Goal: Task Accomplishment & Management: Manage account settings

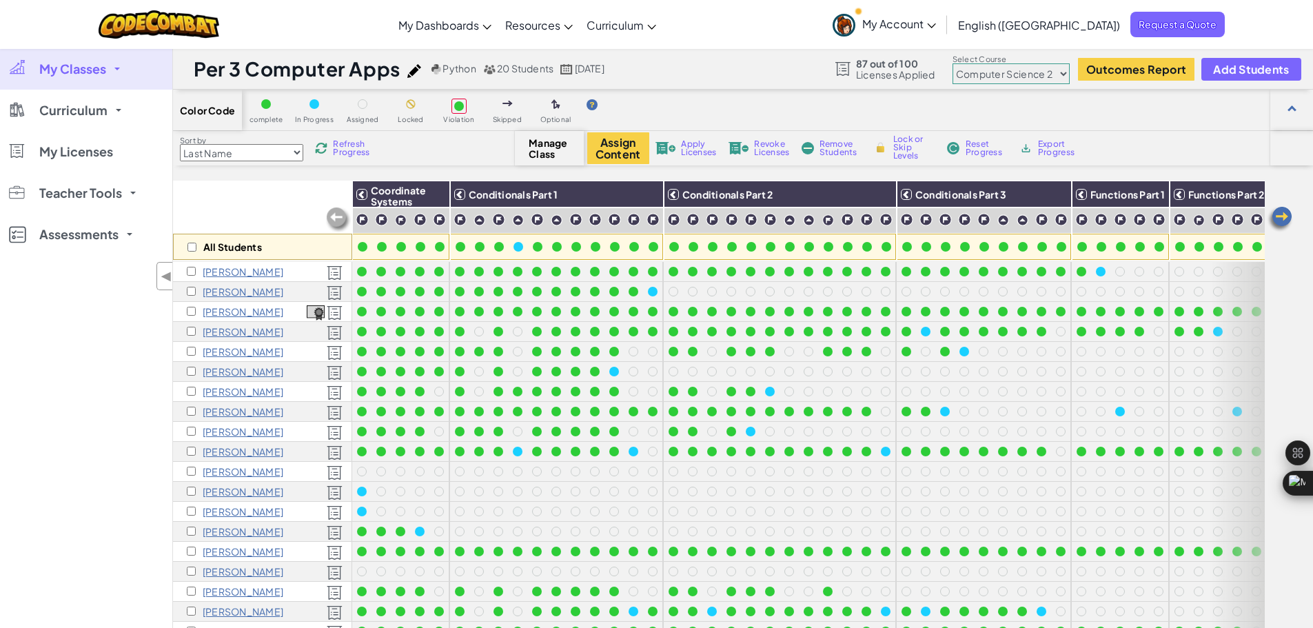
select select "5632661322961295f9428638"
click at [86, 71] on span "My Classes" at bounding box center [72, 69] width 67 height 12
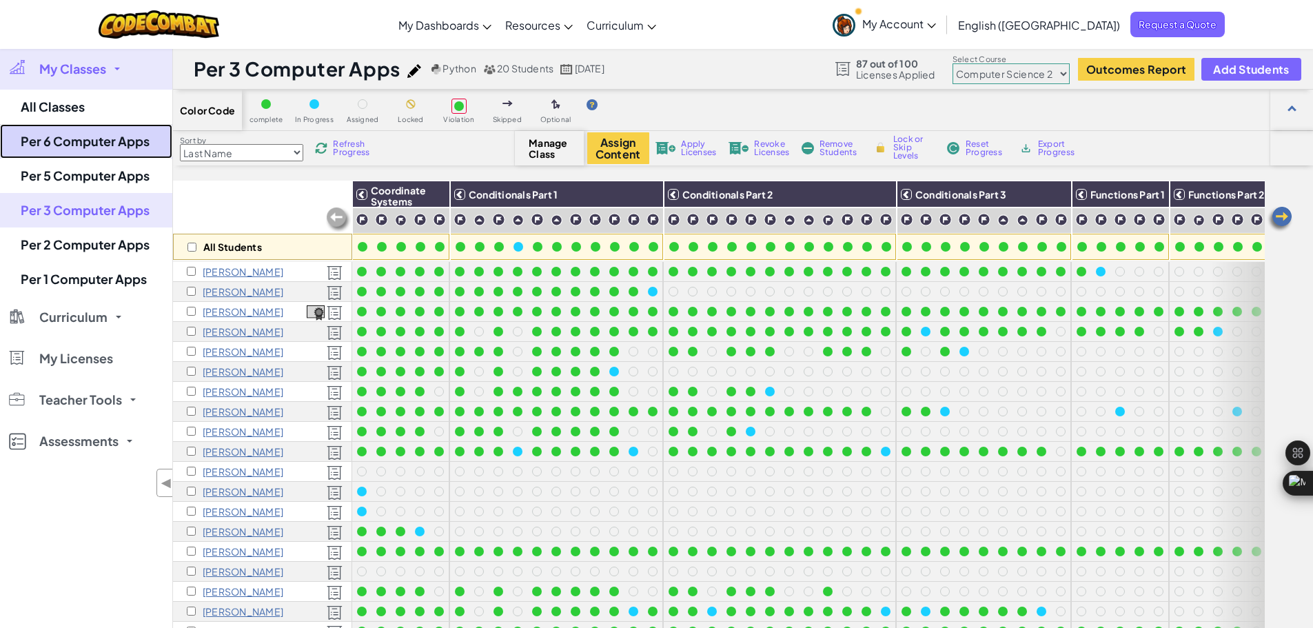
click at [54, 131] on link "Per 6 Computer Apps" at bounding box center [86, 141] width 172 height 34
select select "5632661322961295f9428638"
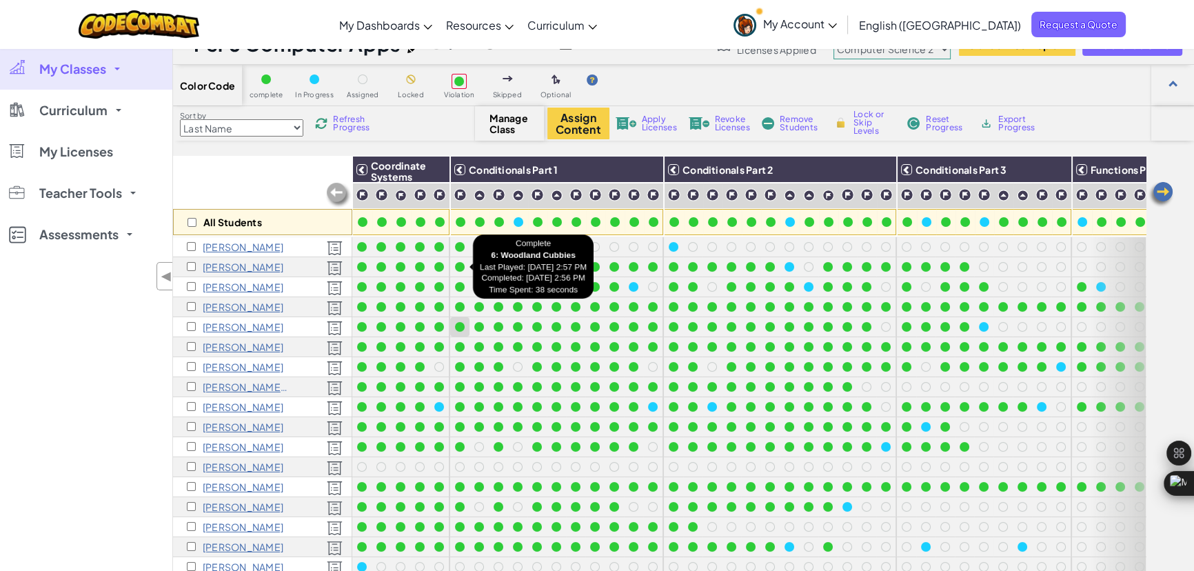
scroll to position [23, 0]
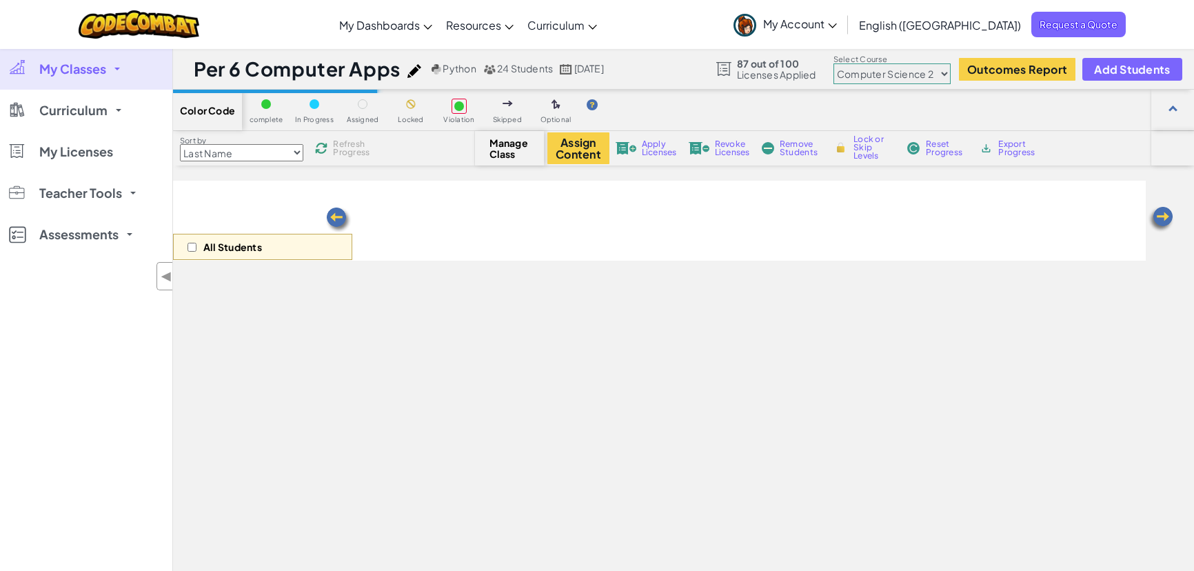
select select "5632661322961295f9428638"
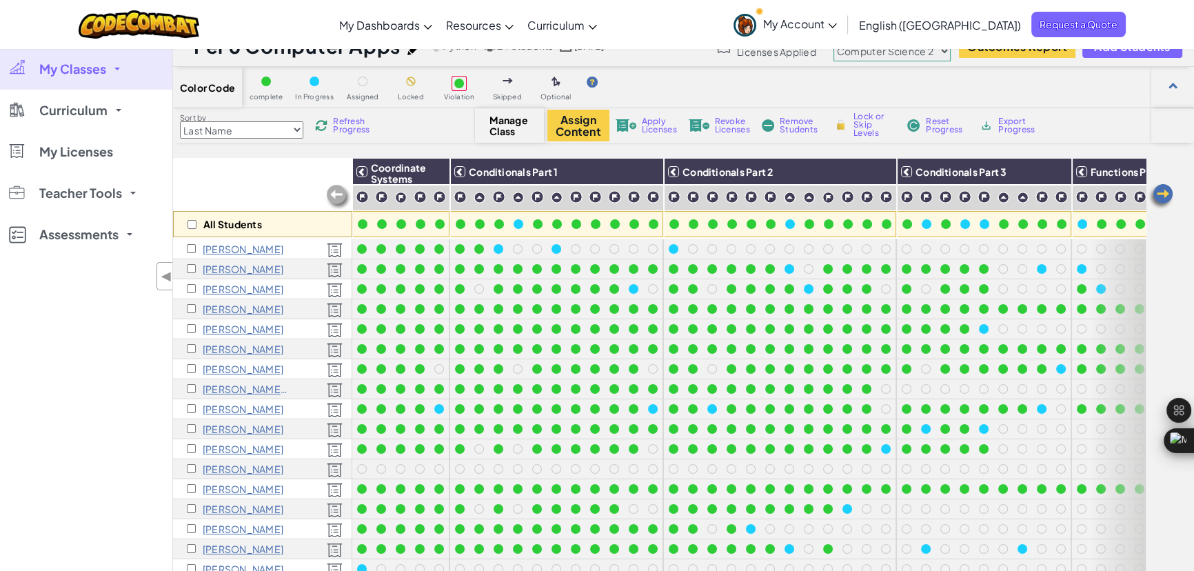
click at [55, 70] on span "My Classes" at bounding box center [72, 69] width 67 height 12
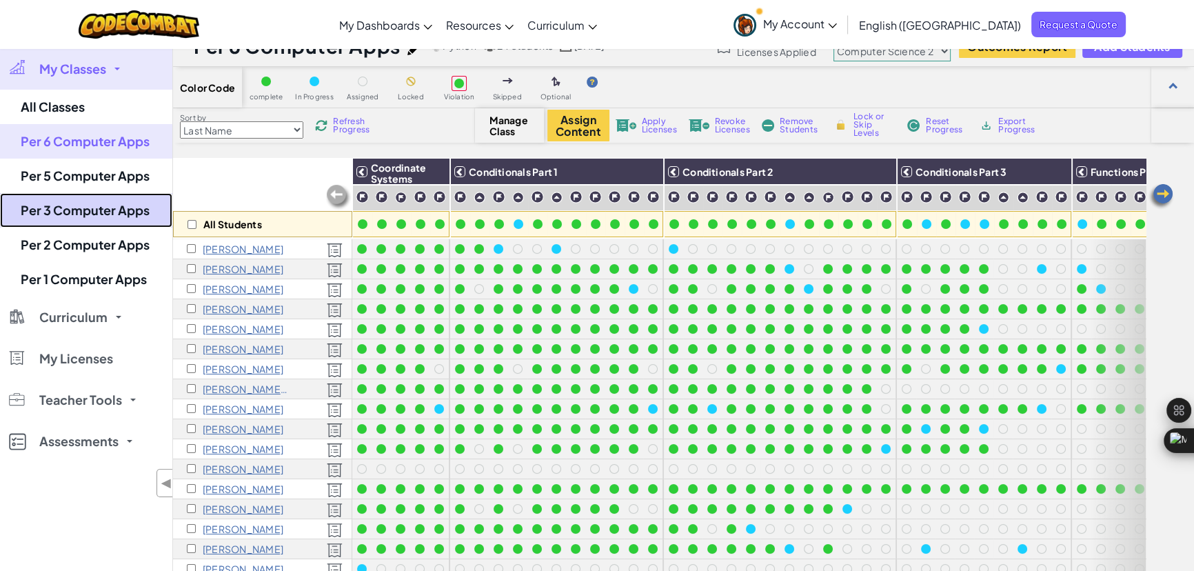
click at [125, 223] on link "Per 3 Computer Apps" at bounding box center [86, 210] width 172 height 34
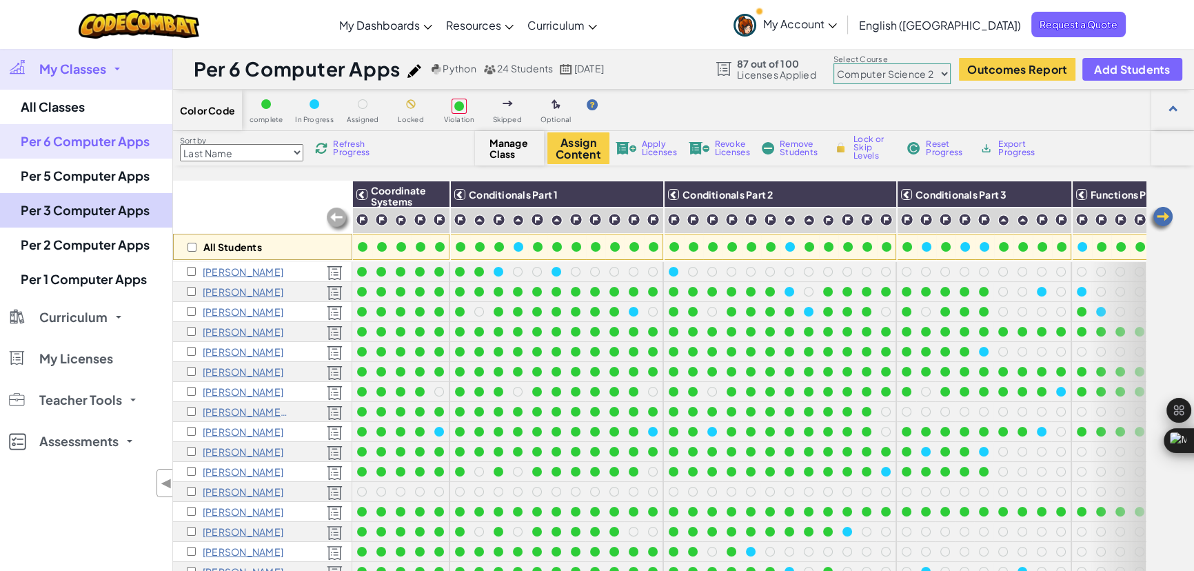
select select "5632661322961295f9428638"
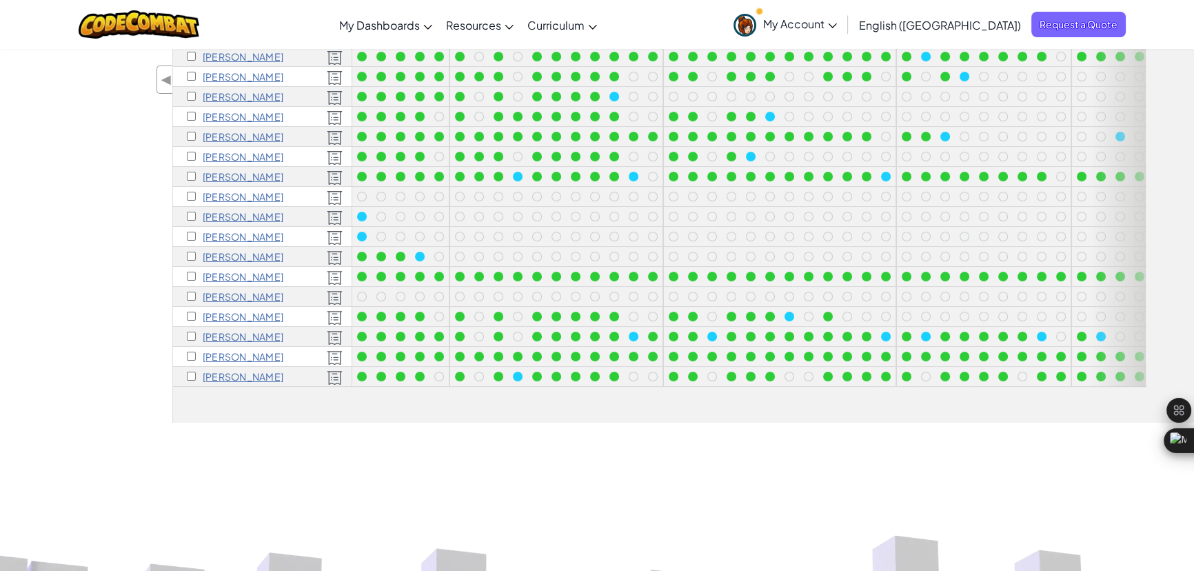
scroll to position [276, 0]
click at [399, 416] on div "All Students Coordinate Systems Conditionals Part 1 Conditionals Part 2 Conditi…" at bounding box center [683, 163] width 1021 height 517
drag, startPoint x: 399, startPoint y: 416, endPoint x: 332, endPoint y: 600, distance: 196.0
click at [332, 570] on html "Toggle navigation My Dashboards CodeCombat Teacher Dashboard Ozaria Teacher Das…" at bounding box center [597, 446] width 1194 height 1444
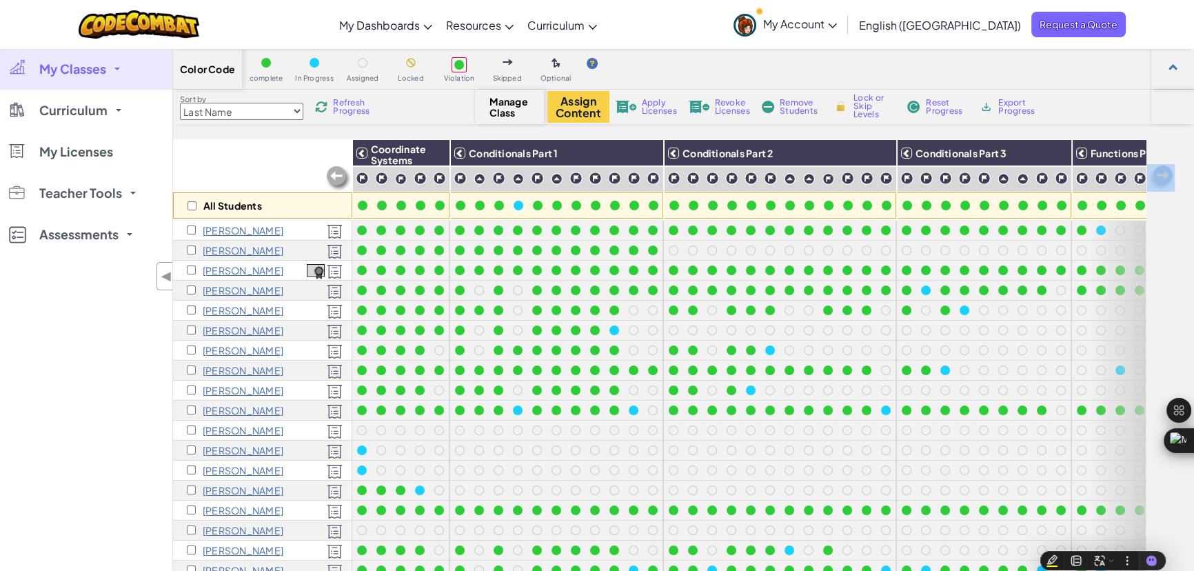
scroll to position [0, 0]
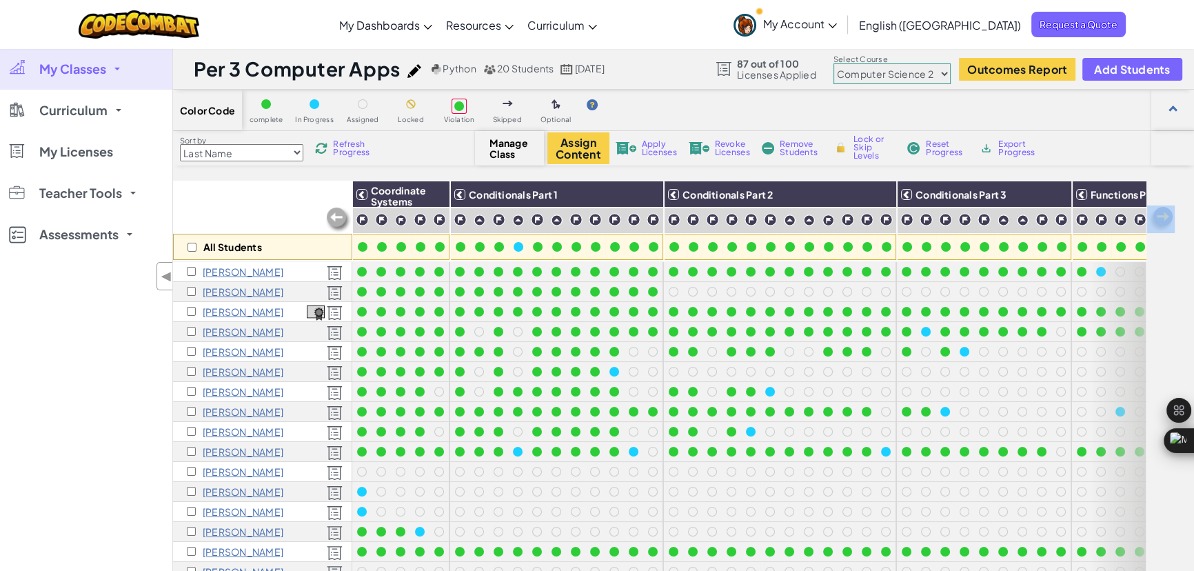
click at [108, 66] on link "My Classes" at bounding box center [86, 68] width 172 height 41
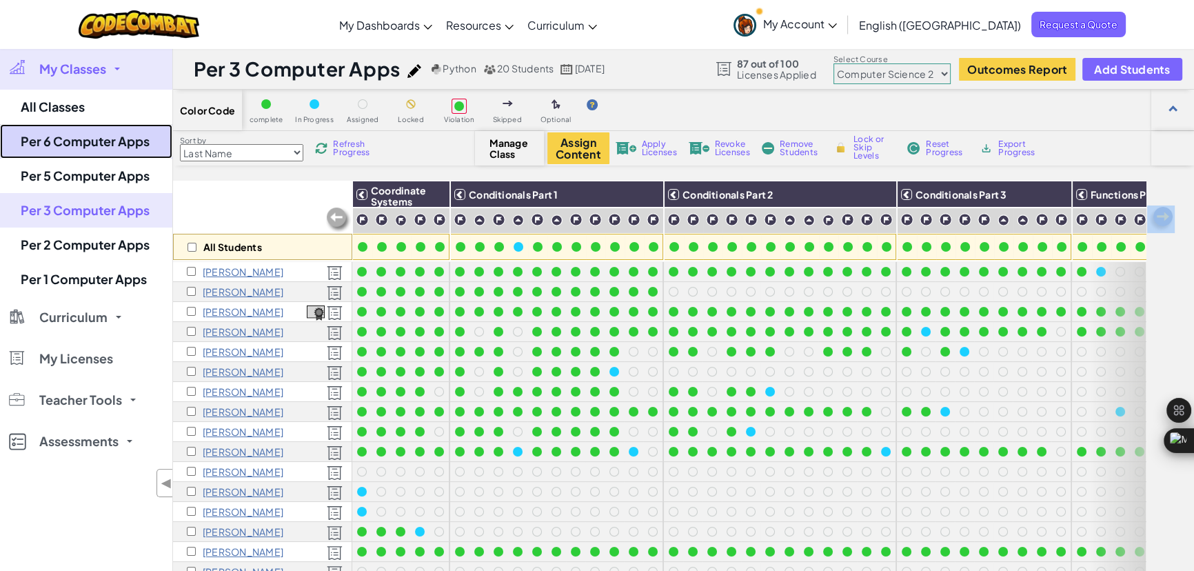
click at [88, 145] on link "Per 6 Computer Apps" at bounding box center [86, 141] width 172 height 34
select select "5632661322961295f9428638"
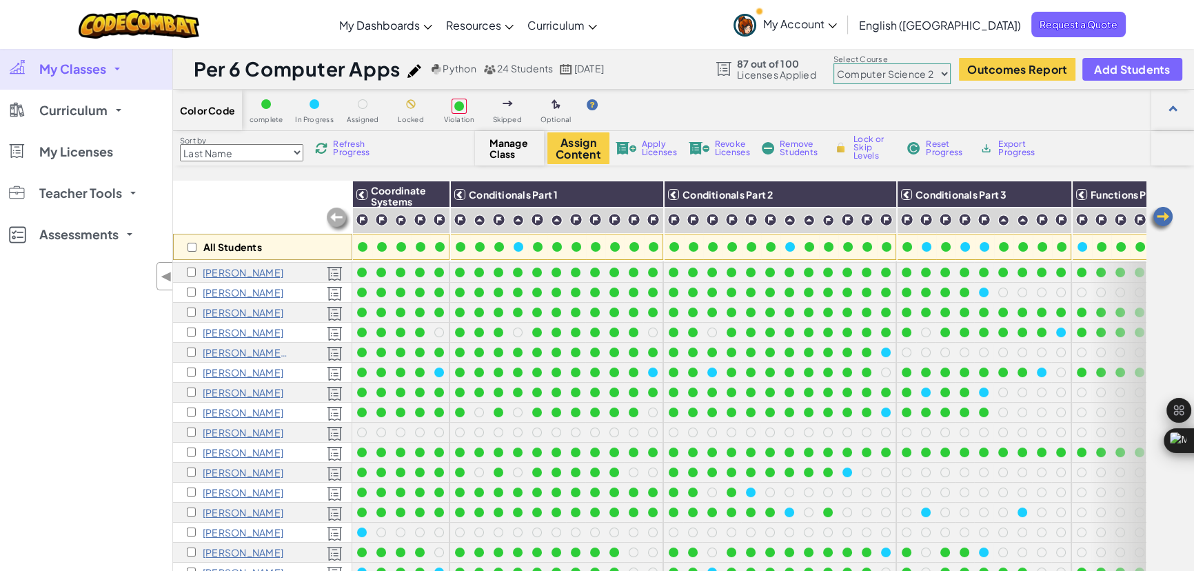
click at [939, 77] on select "Junior Introduction to Computer Science Game Development 1 Web Development 1 Co…" at bounding box center [891, 73] width 117 height 21
select select "560f1a9f22961295f9427742"
click at [834, 63] on select "Junior Introduction to Computer Science Game Development 1 Web Development 1 Co…" at bounding box center [891, 73] width 117 height 21
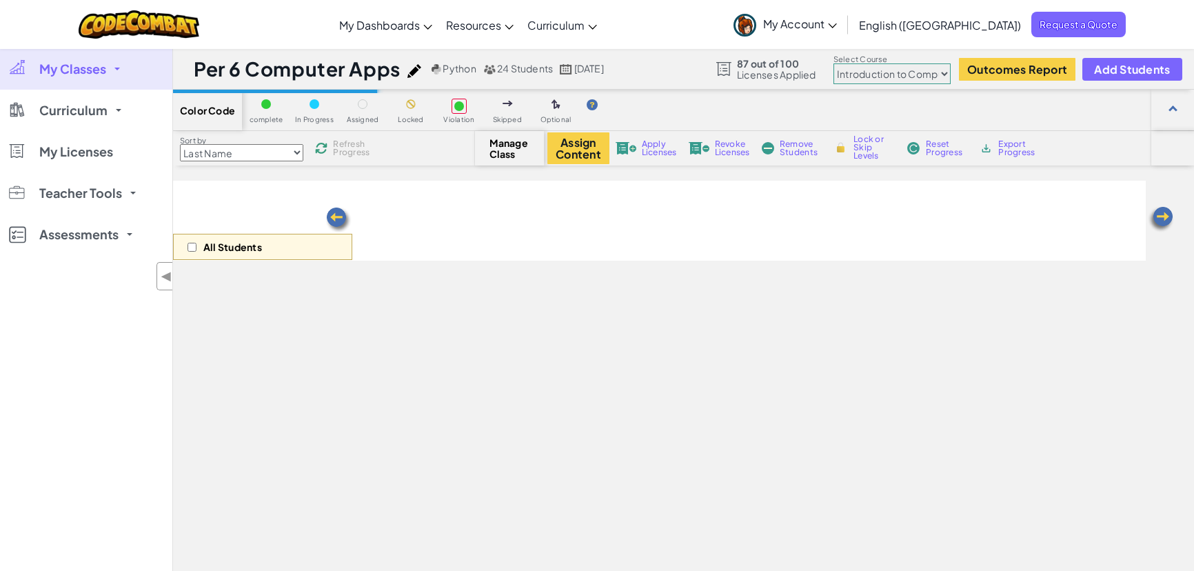
select select "560f1a9f22961295f9427742"
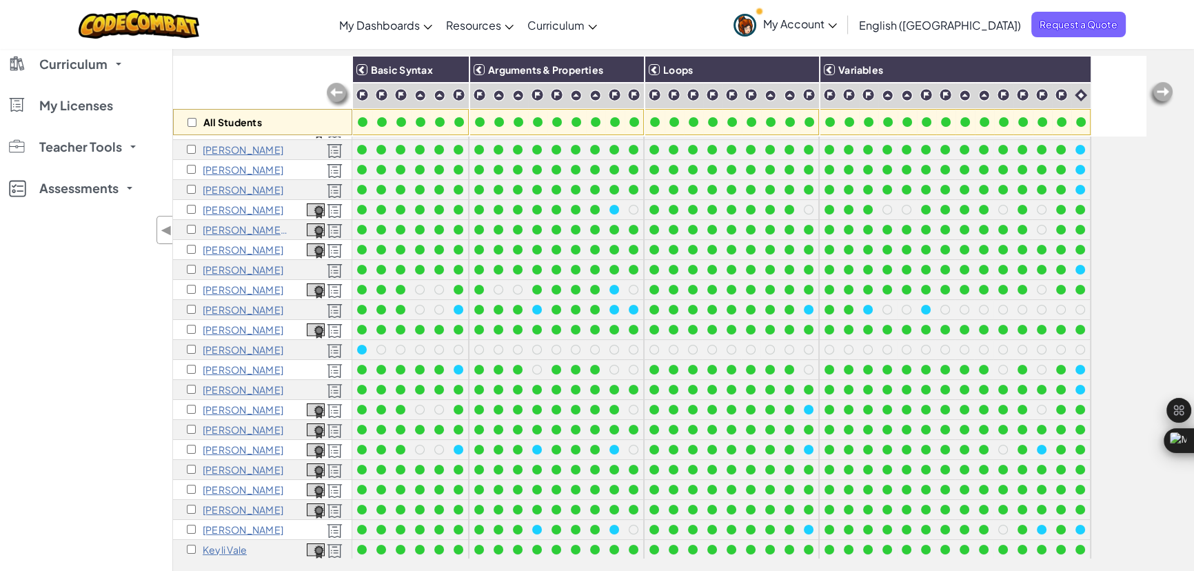
scroll to position [62, 0]
click at [1105, 480] on div "All Students Basic Syntax Arguments & Properties Loops Variables Arabella Aguil…" at bounding box center [659, 307] width 972 height 502
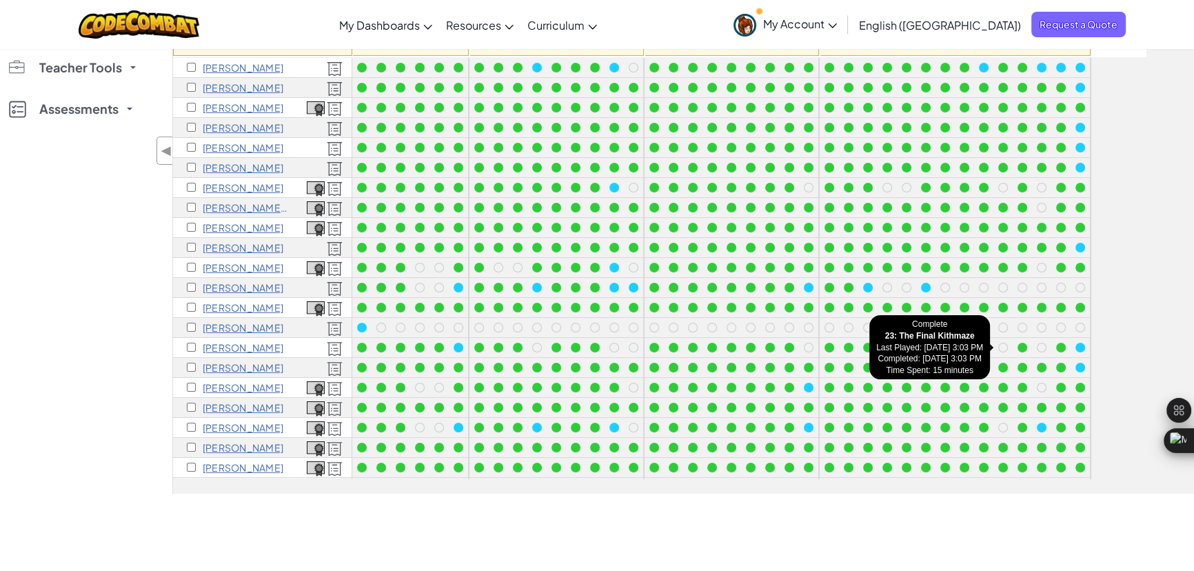
scroll to position [203, 0]
click at [1021, 351] on div at bounding box center [1022, 348] width 10 height 10
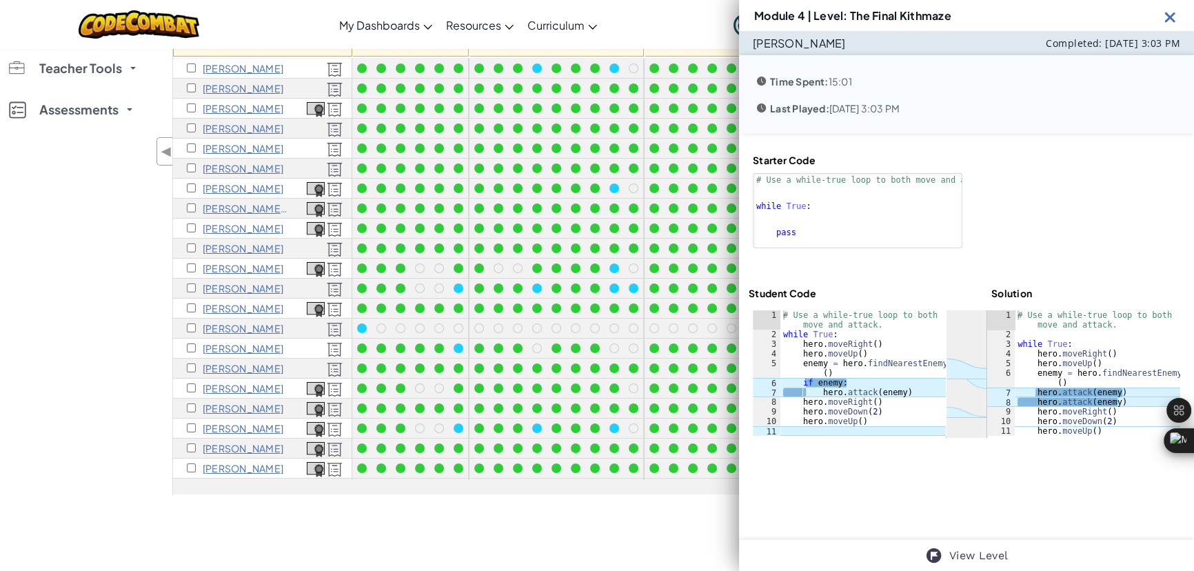
click at [671, 19] on div "Toggle navigation My Dashboards CodeCombat Teacher Dashboard Ozaria Teacher Das…" at bounding box center [597, 24] width 1201 height 49
click at [1163, 18] on img at bounding box center [1169, 16] width 17 height 17
